Goal: Task Accomplishment & Management: Manage account settings

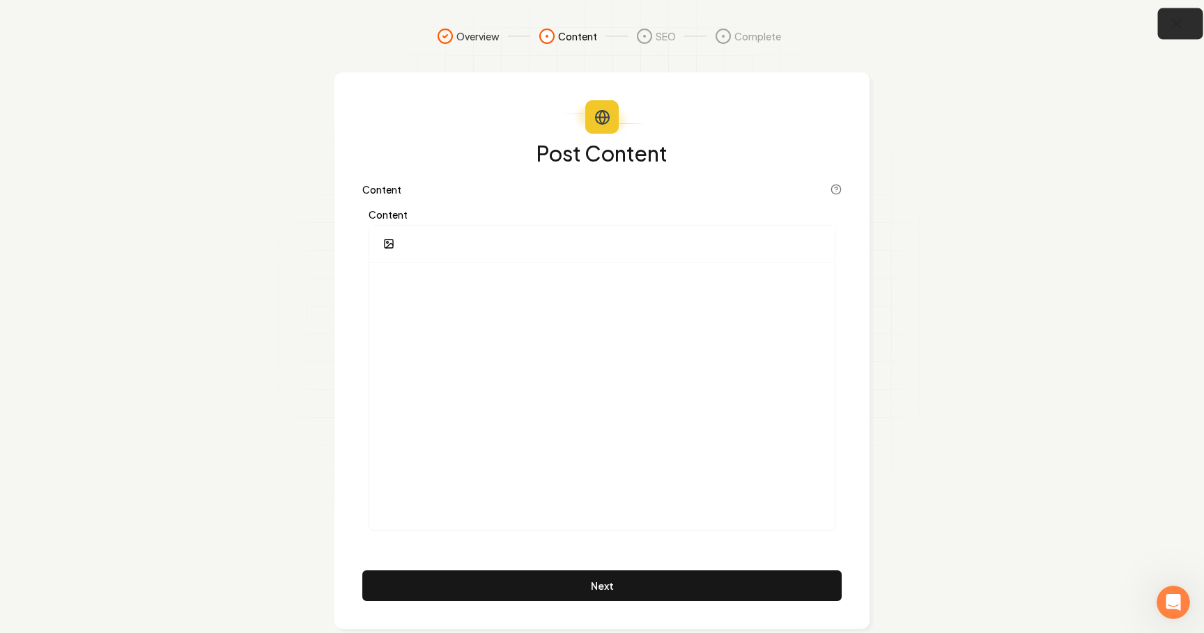
click at [1173, 27] on icon "button" at bounding box center [1177, 24] width 9 height 9
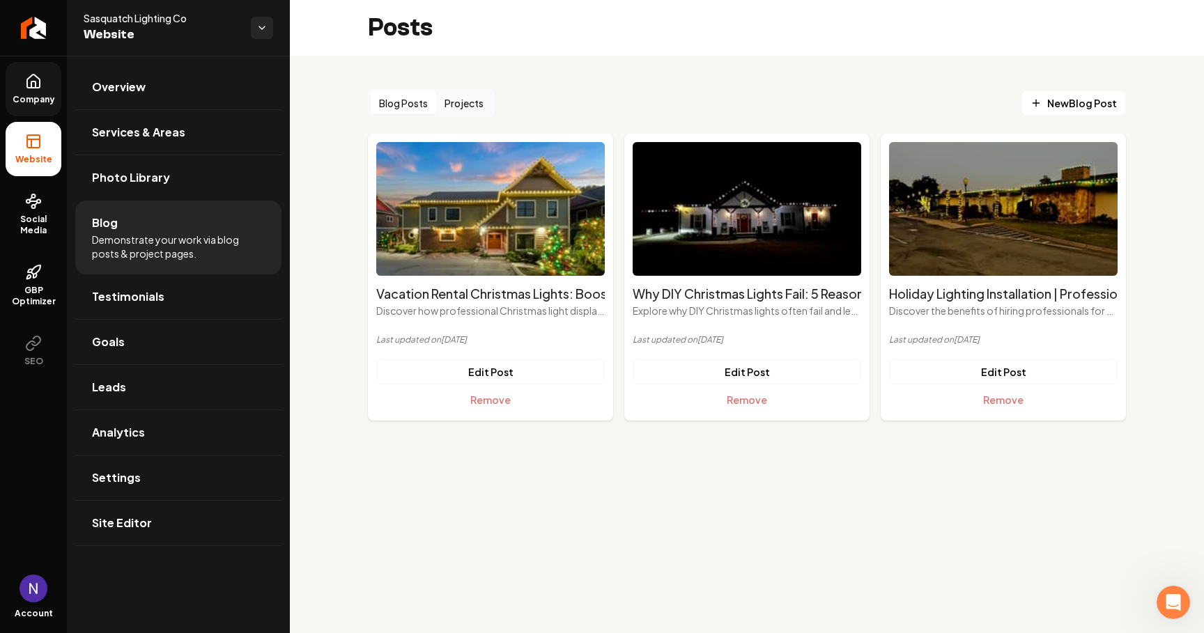
click at [22, 75] on link "Company" at bounding box center [34, 89] width 56 height 54
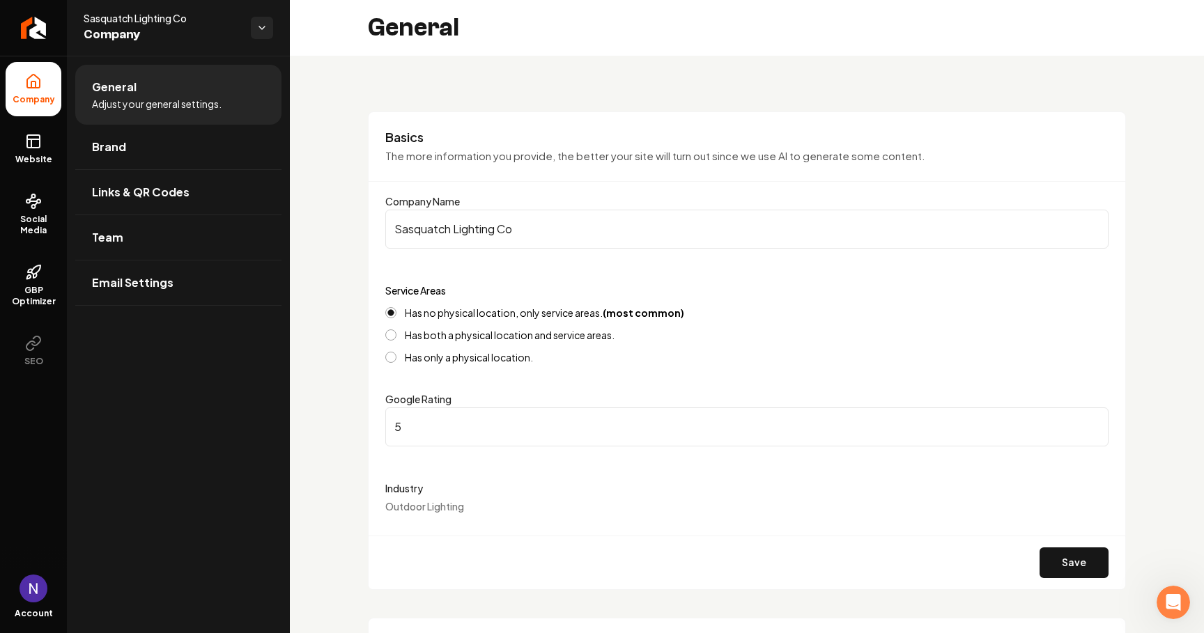
click at [736, 219] on input "Sasquatch Lighting Co" at bounding box center [746, 229] width 723 height 39
click at [33, 211] on link "Social Media" at bounding box center [34, 214] width 56 height 65
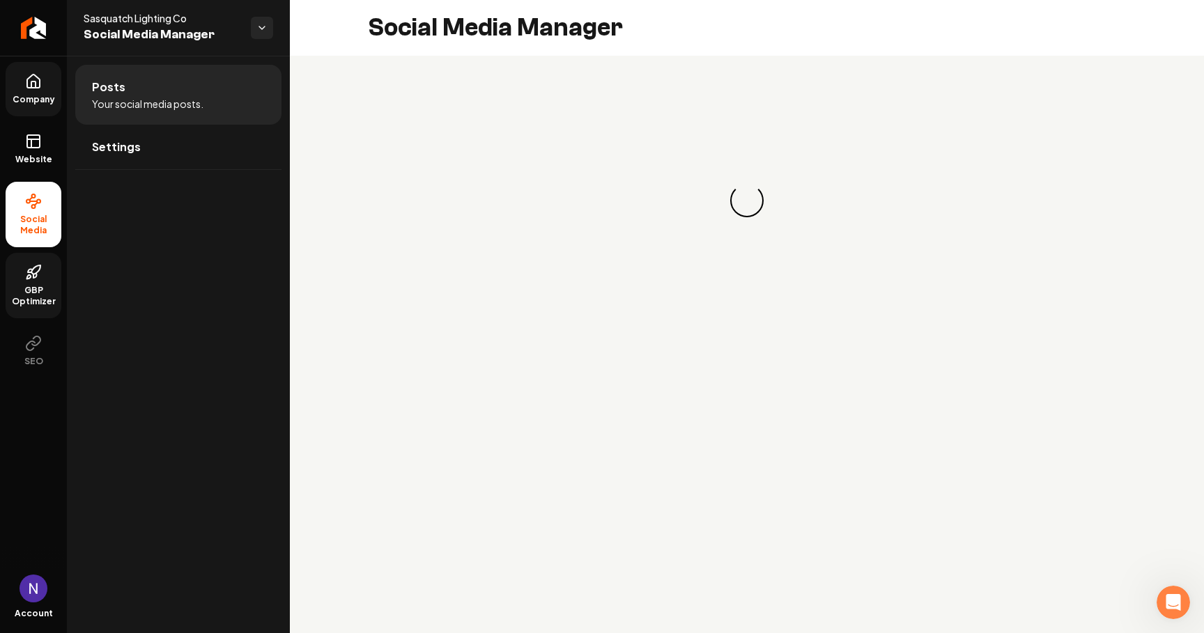
click at [23, 288] on span "GBP Optimizer" at bounding box center [34, 296] width 56 height 22
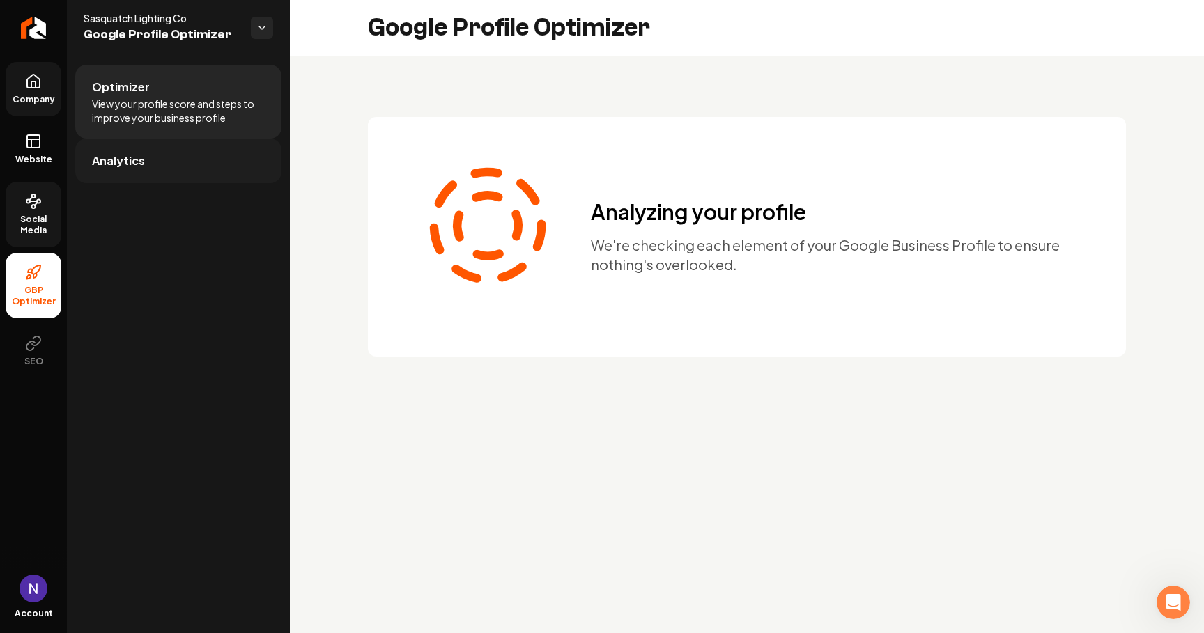
click at [187, 160] on link "Analytics" at bounding box center [178, 161] width 206 height 45
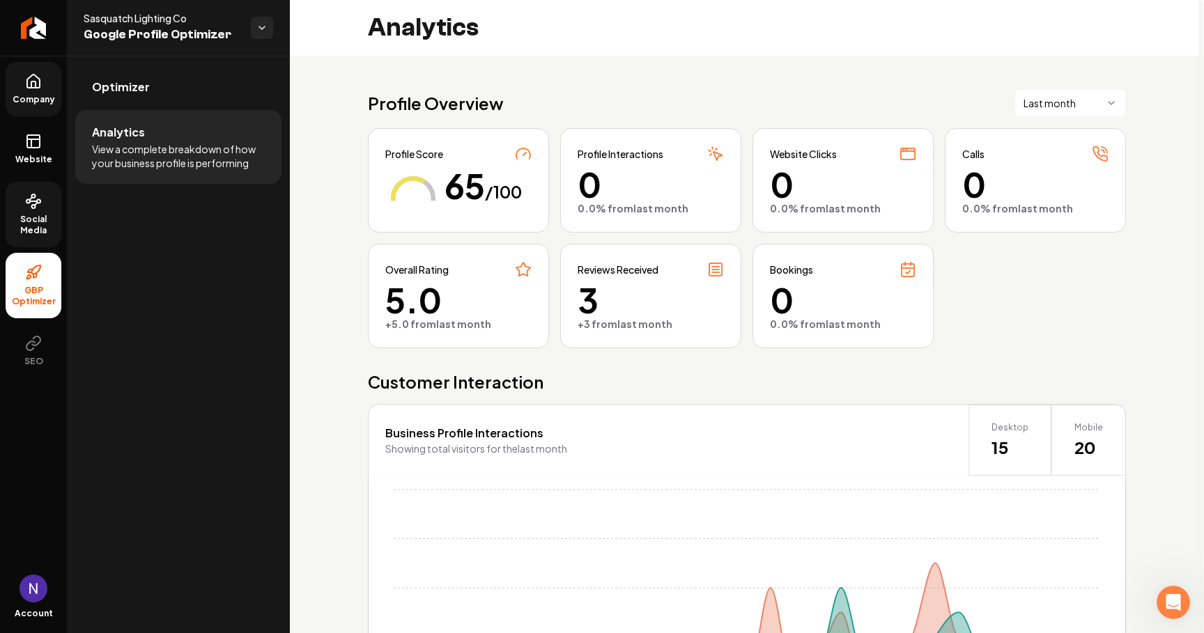
click at [734, 217] on div "Profile Interactions 0 0.0% from last month" at bounding box center [650, 180] width 181 height 105
